Goal: Task Accomplishment & Management: Use online tool/utility

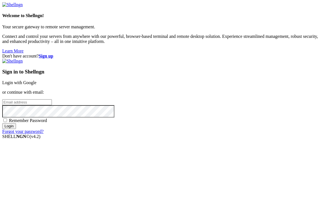
click at [36, 80] on link "Login with Google" at bounding box center [19, 82] width 34 height 5
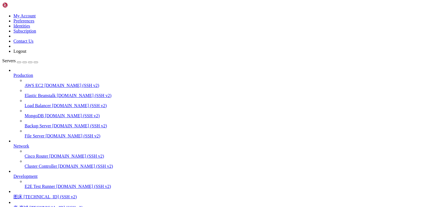
scroll to position [49, 0]
click at [52, 205] on span "[TECHNICAL_ID] (SSH v2)" at bounding box center [55, 207] width 53 height 5
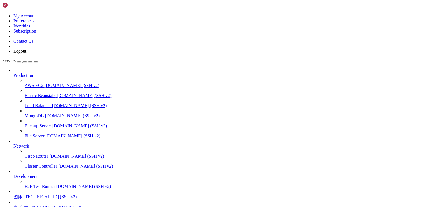
click at [28, 205] on span "唐-商城" at bounding box center [20, 207] width 15 height 5
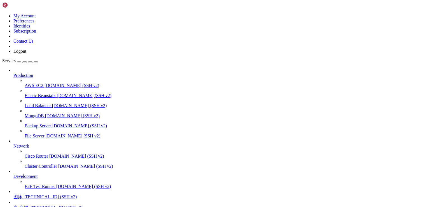
click at [28, 205] on span "唐-商城" at bounding box center [20, 207] width 15 height 5
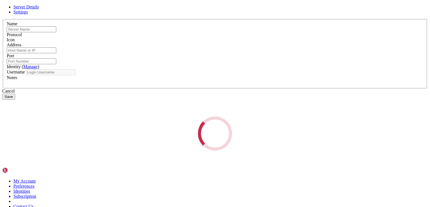
type input "唐-商城"
type input "[TECHNICAL_ID]"
type input "22"
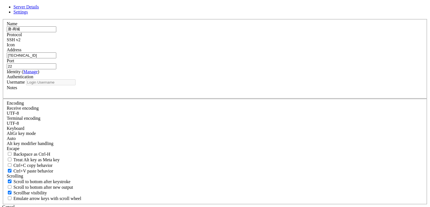
type input "root"
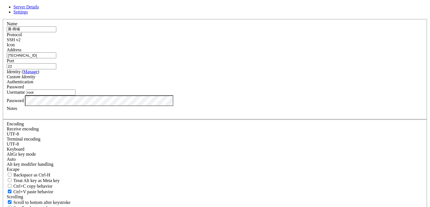
click at [56, 58] on input "[TECHNICAL_ID]" at bounding box center [32, 55] width 50 height 6
click at [354, 56] on div "Server Details Settings Name 唐-商城 Protocol SSH v2 Icon" at bounding box center [215, 119] width 426 height 231
drag, startPoint x: 292, startPoint y: 25, endPoint x: 222, endPoint y: 12, distance: 71.9
click at [2, 19] on icon at bounding box center [2, 19] width 0 height 0
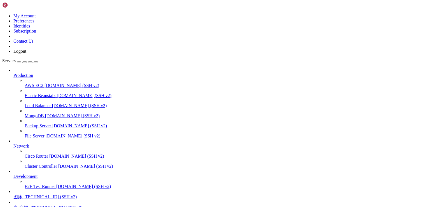
scroll to position [167, 0]
drag, startPoint x: 48, startPoint y: 473, endPoint x: 136, endPoint y: 473, distance: 88.8
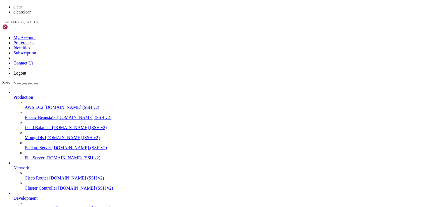
scroll to position [0, 0]
